Goal: Task Accomplishment & Management: Use online tool/utility

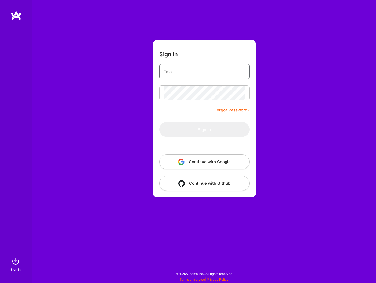
type input "[PERSON_NAME][EMAIL_ADDRESS][DOMAIN_NAME]"
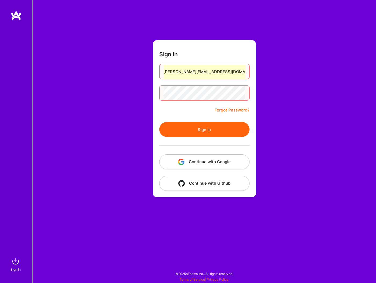
click at [210, 168] on button "Continue with Google" at bounding box center [204, 162] width 90 height 15
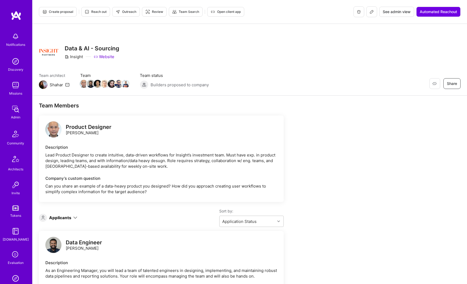
click at [375, 13] on span "See admin view" at bounding box center [397, 11] width 28 height 5
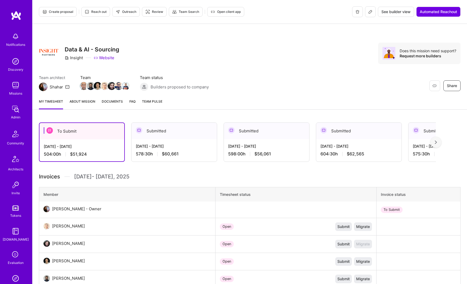
click at [146, 103] on div "My timesheet About Mission Documents FAQ Team Pulse" at bounding box center [249, 101] width 434 height 15
click at [158, 101] on span "Team Pulse" at bounding box center [163, 102] width 20 height 4
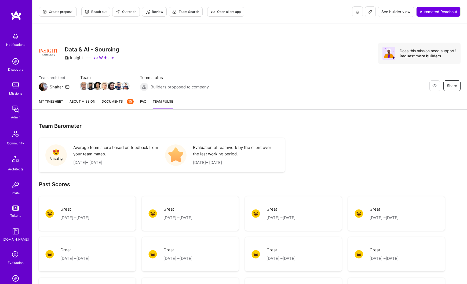
click at [127, 152] on p "Average team score based on feedback from your team mates." at bounding box center [115, 151] width 85 height 13
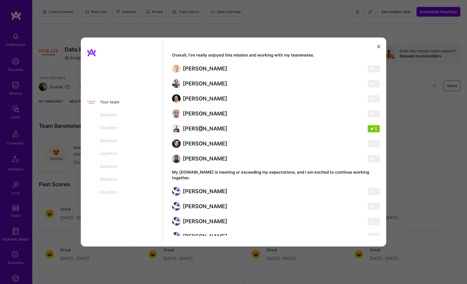
drag, startPoint x: 197, startPoint y: 128, endPoint x: 279, endPoint y: 132, distance: 81.9
click at [201, 128] on p "[PERSON_NAME]" at bounding box center [205, 128] width 45 height 7
click at [375, 152] on div "Your team Question Question Question Question Question Question Question Overal…" at bounding box center [233, 142] width 467 height 284
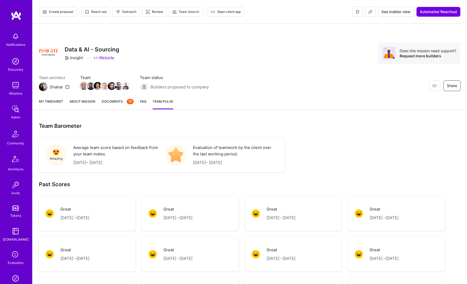
click at [63, 152] on div "Amazing" at bounding box center [55, 155] width 21 height 21
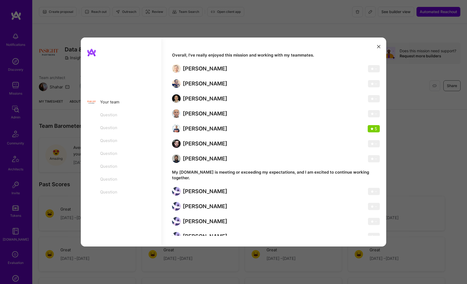
click at [70, 161] on div "Your team Question Question Question Question Question Question Question Overal…" at bounding box center [233, 142] width 467 height 284
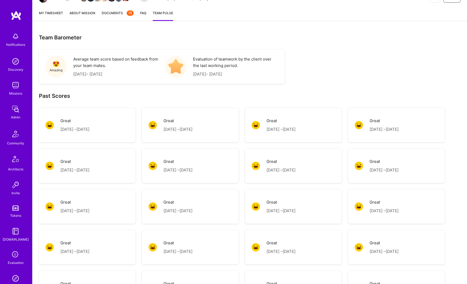
scroll to position [88, 0]
